Goal: Transaction & Acquisition: Purchase product/service

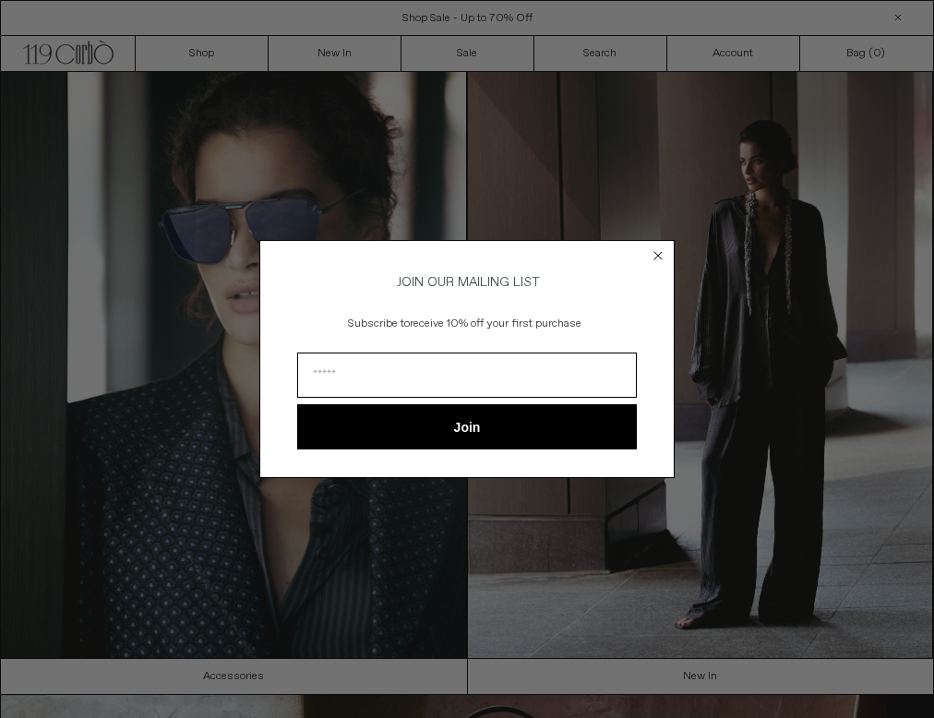
click at [654, 247] on circle "Close dialog" at bounding box center [659, 256] width 18 height 18
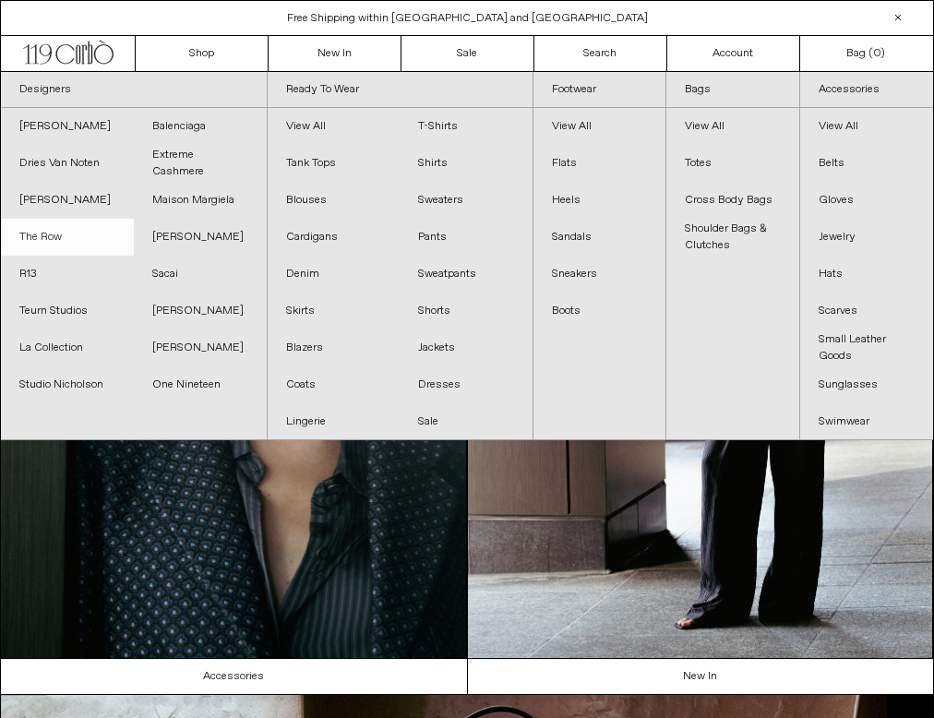
click at [39, 237] on link "The Row" at bounding box center [67, 237] width 133 height 37
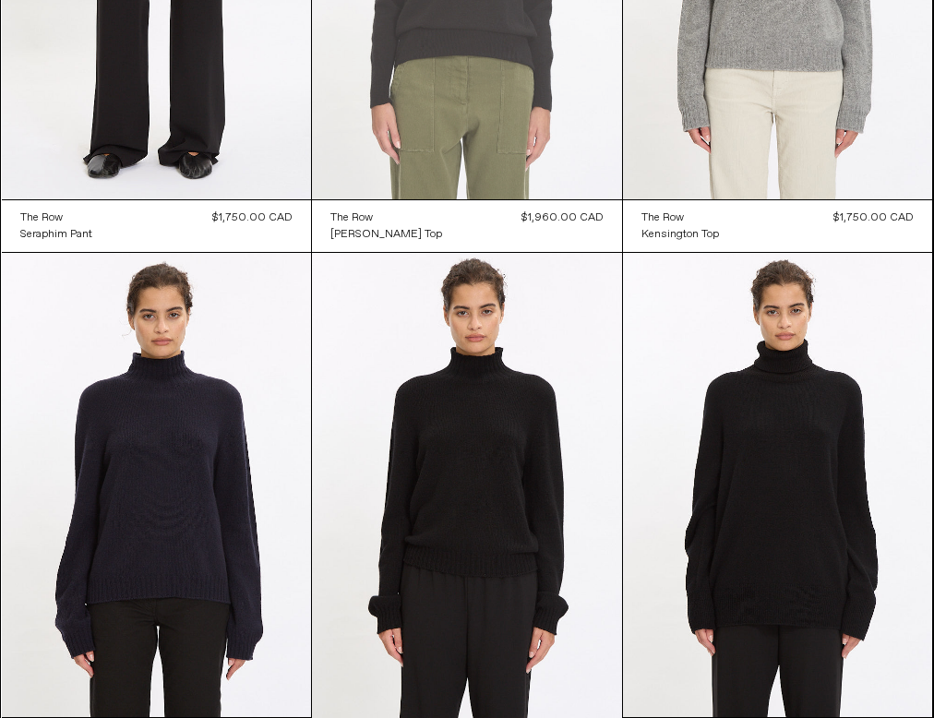
scroll to position [901, 0]
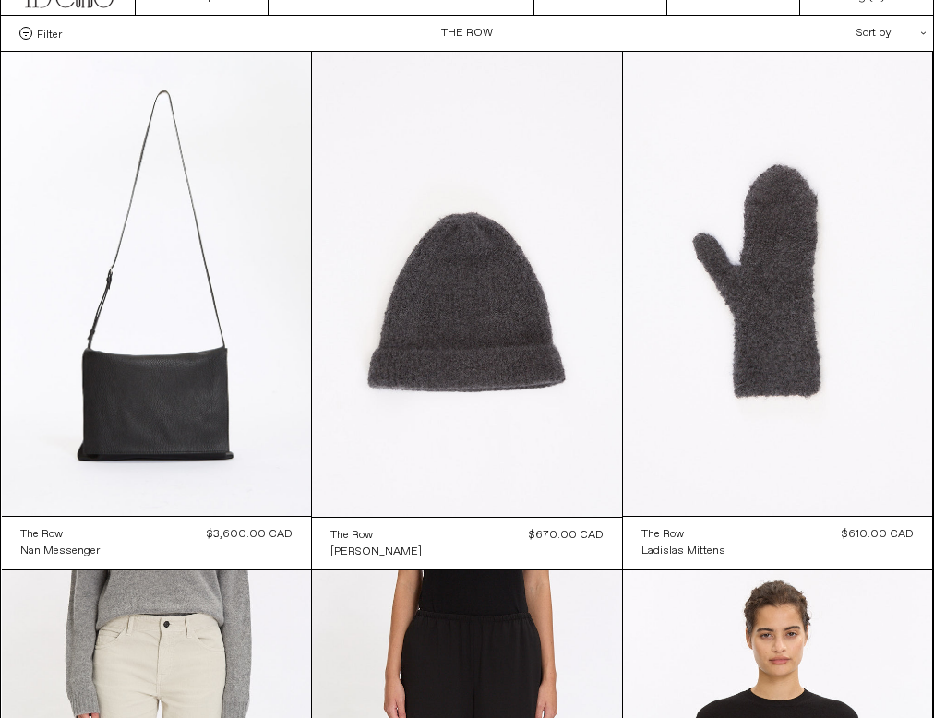
scroll to position [61, 0]
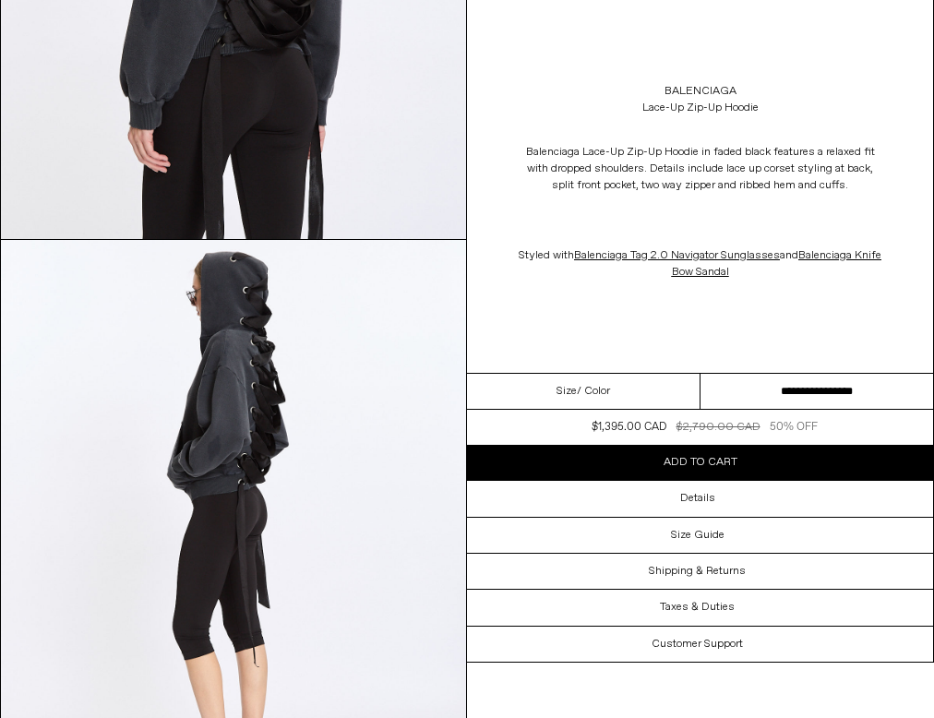
scroll to position [2197, 0]
